Goal: Task Accomplishment & Management: Manage account settings

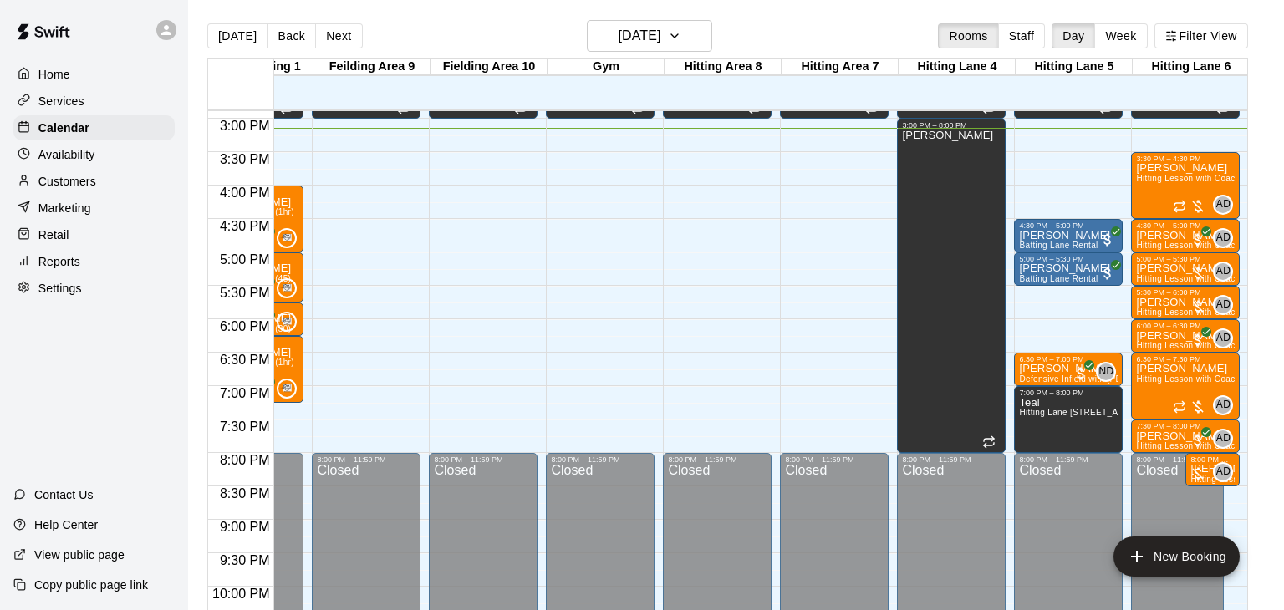
scroll to position [996, 430]
click at [681, 30] on icon "button" at bounding box center [674, 36] width 13 height 20
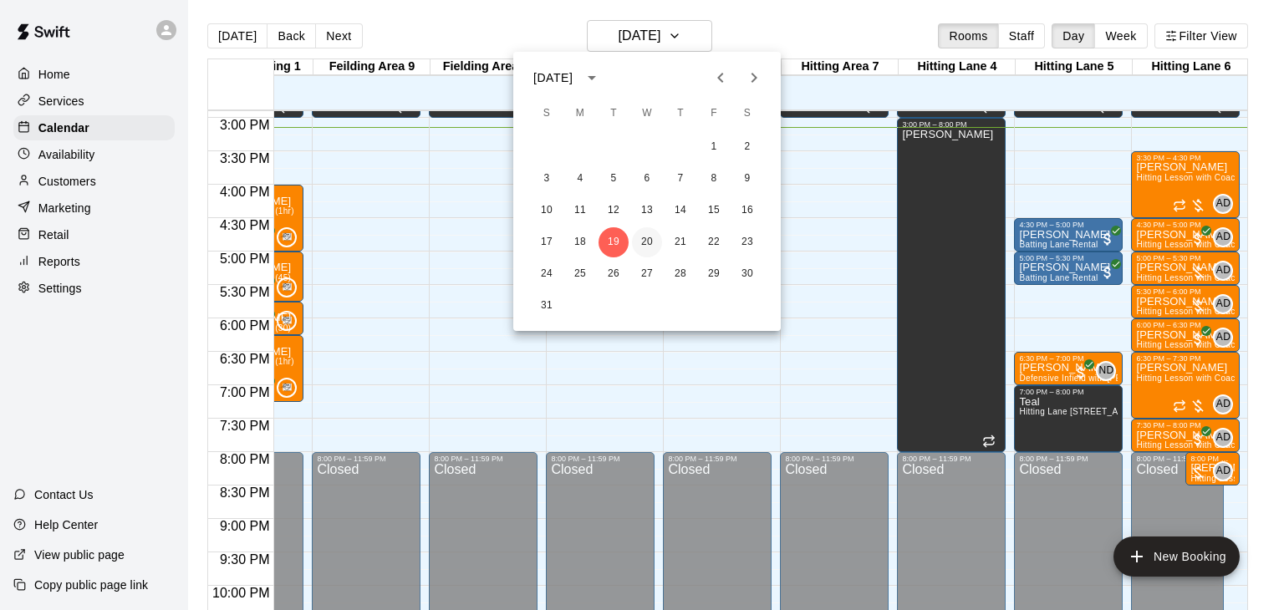
click at [653, 233] on button "20" at bounding box center [647, 242] width 30 height 30
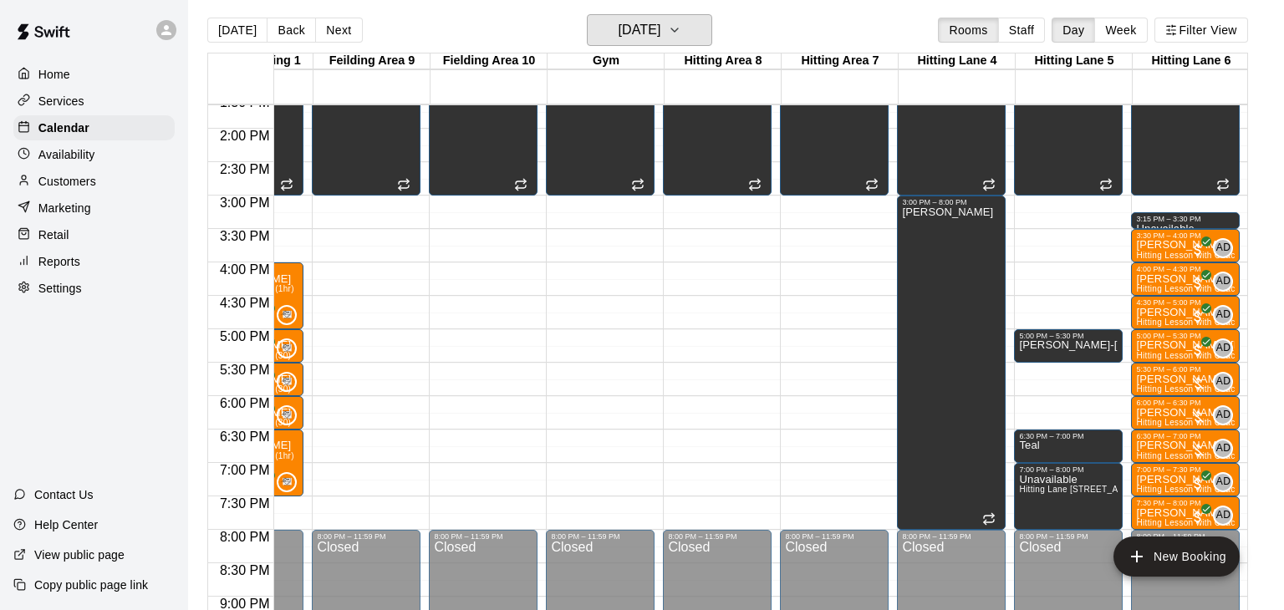
scroll to position [0, 0]
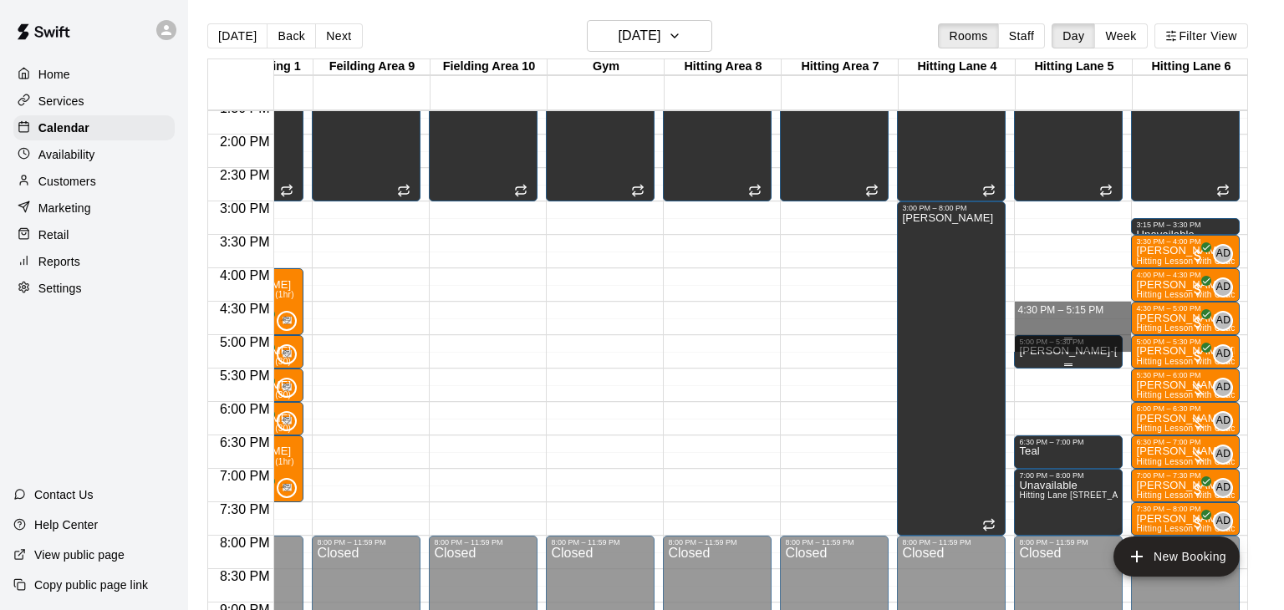
click at [1101, 338] on div "5:00 PM – 5:30 PM" at bounding box center [1068, 342] width 99 height 8
click at [862, 383] on div at bounding box center [642, 305] width 1284 height 610
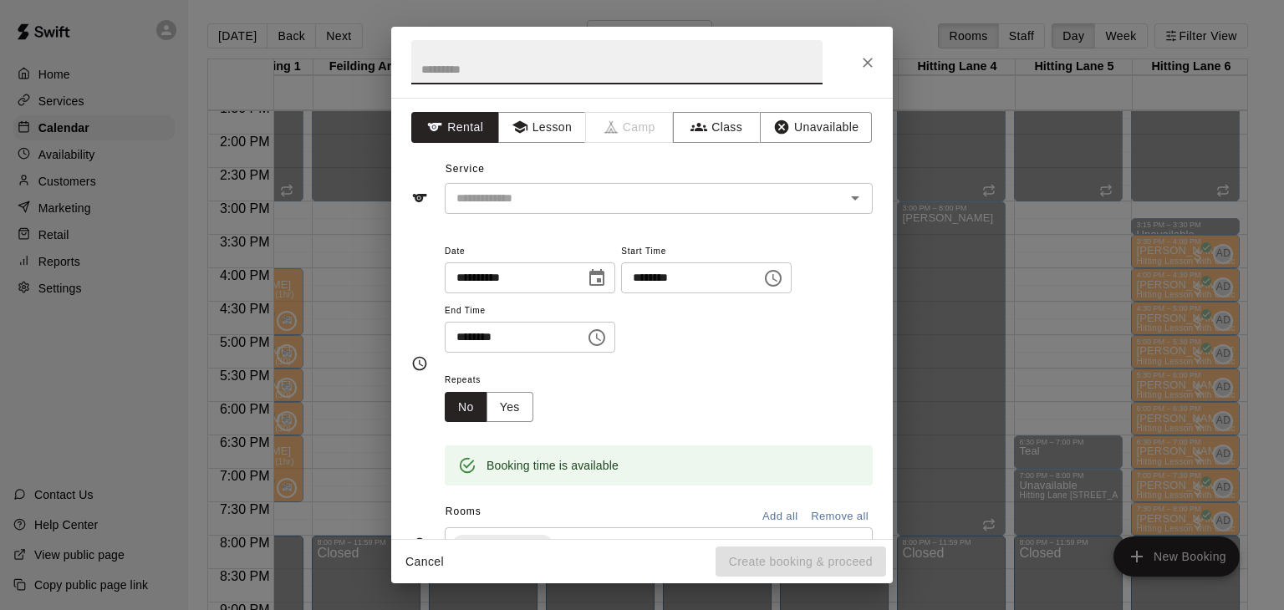
click at [495, 79] on input "text" at bounding box center [616, 62] width 411 height 44
type input "**********"
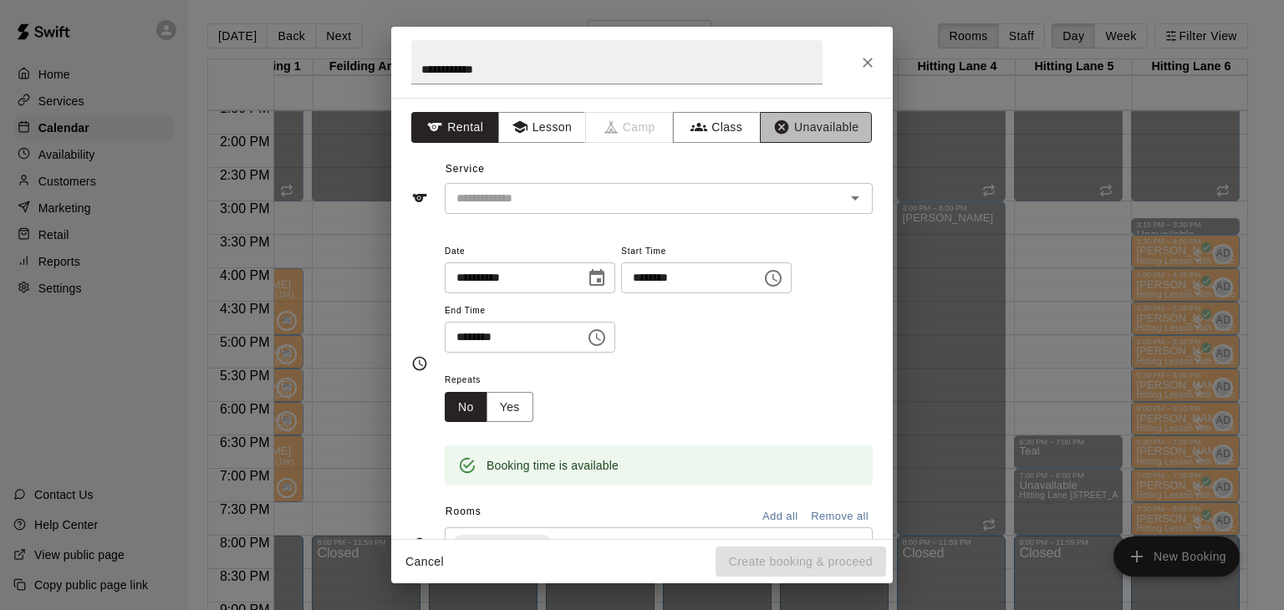
click at [818, 115] on button "Unavailable" at bounding box center [816, 127] width 112 height 31
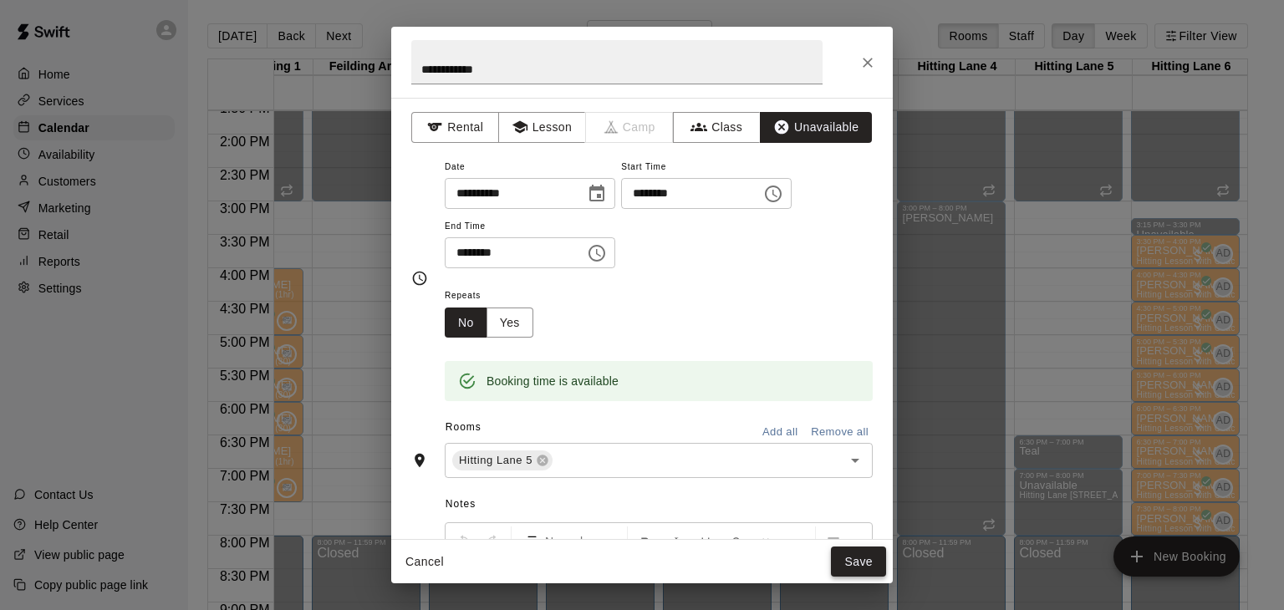
click at [854, 557] on button "Save" at bounding box center [858, 562] width 55 height 31
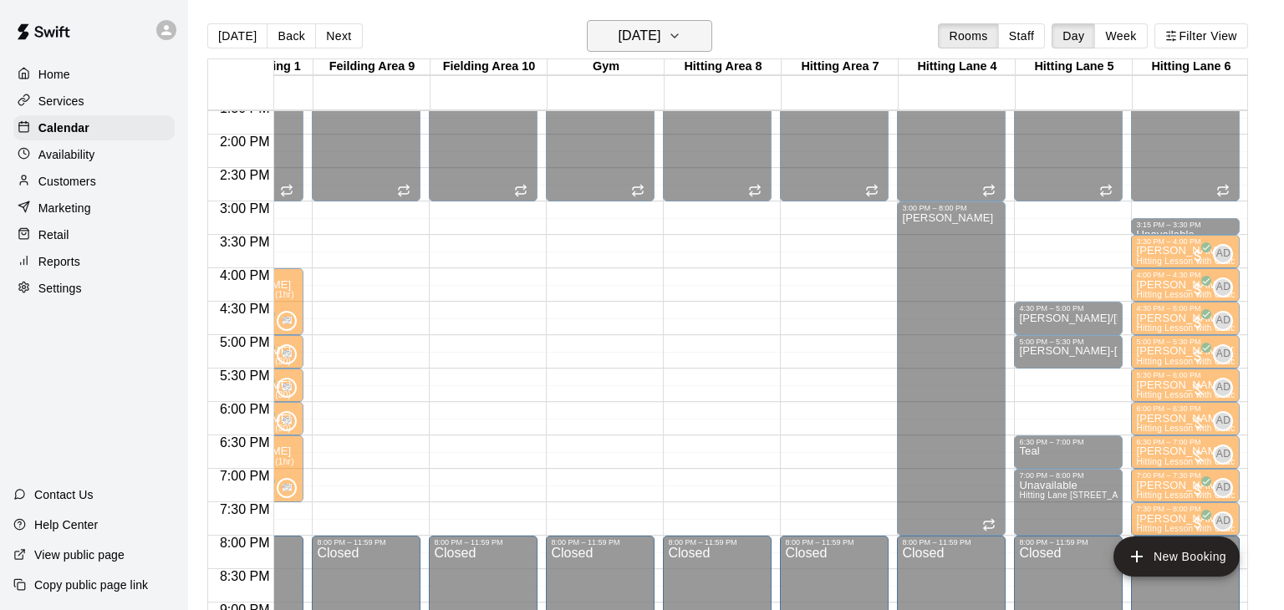
click at [712, 39] on button "[DATE]" at bounding box center [649, 36] width 125 height 32
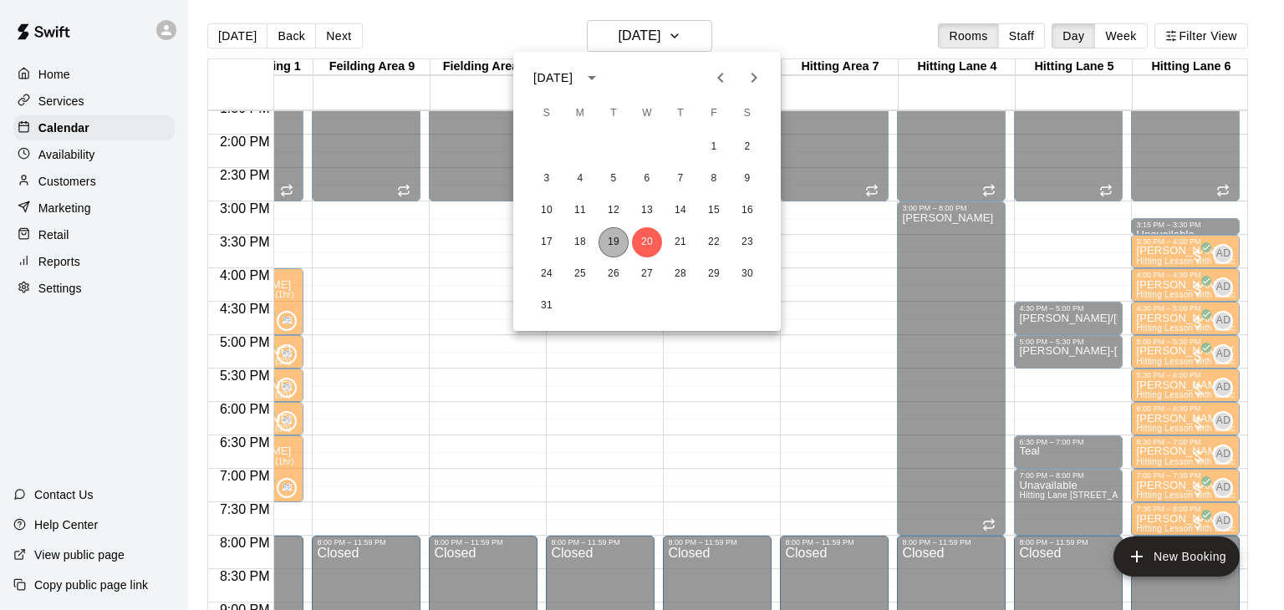
click at [607, 252] on button "19" at bounding box center [613, 242] width 30 height 30
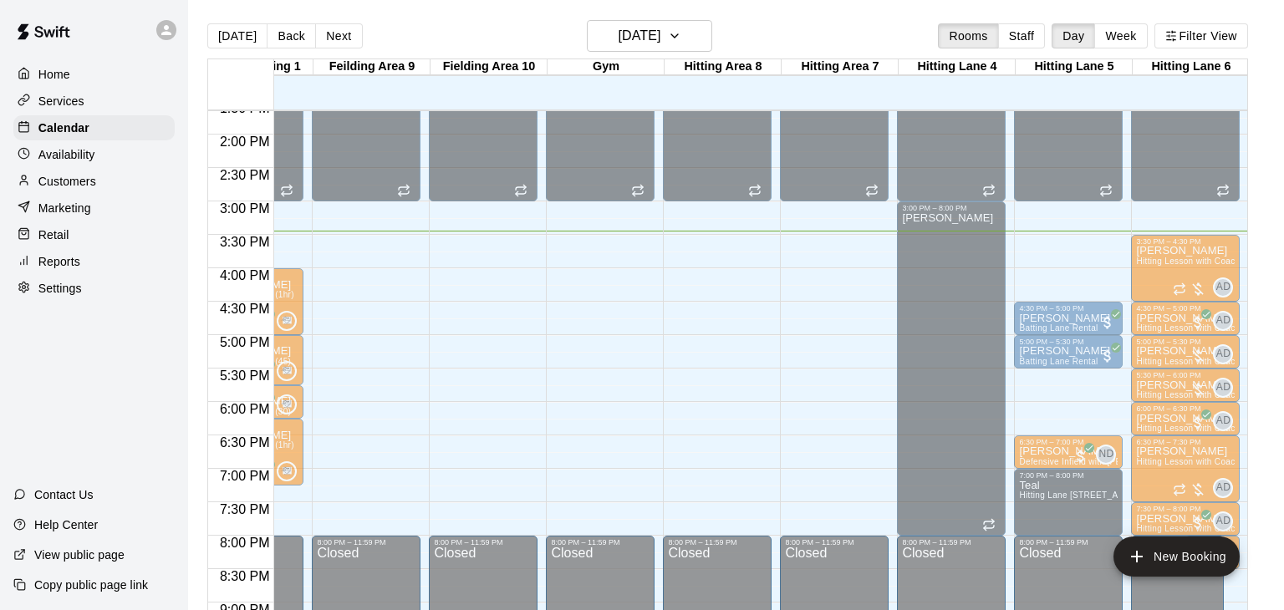
click at [704, 295] on div "12:00 AM – 12:00 PM Closed 12:00 PM – 3:00 PM Unavailable Gym, Hitting Area 7, …" at bounding box center [717, 1] width 109 height 1605
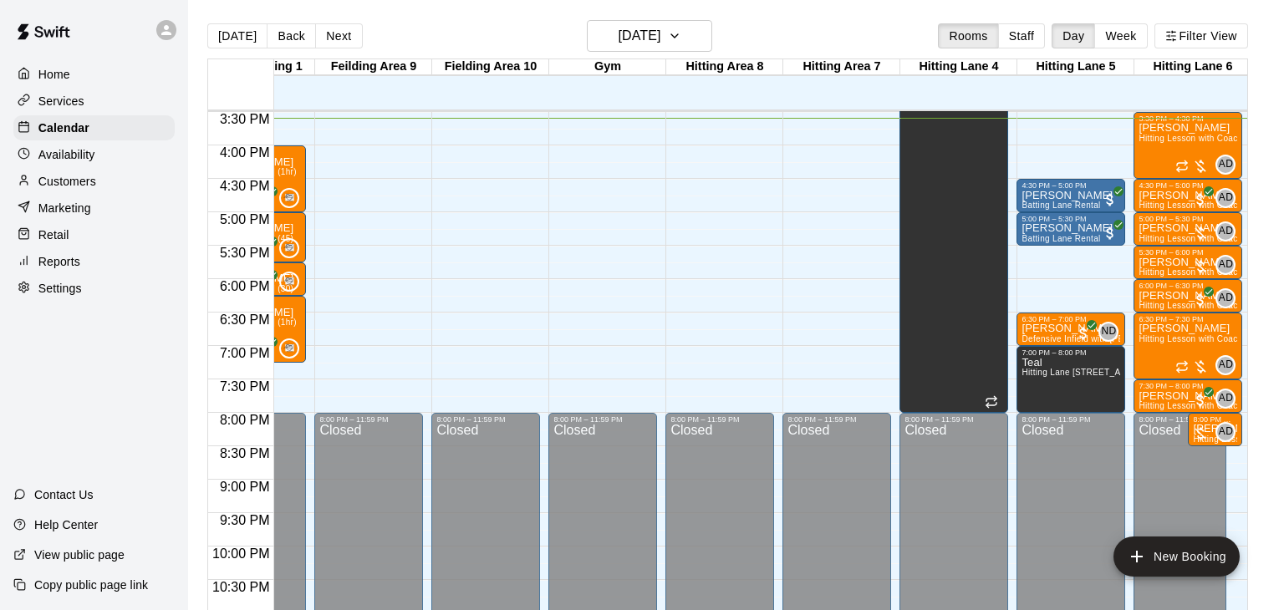
scroll to position [0, 425]
